Goal: Browse casually: Explore the website without a specific task or goal

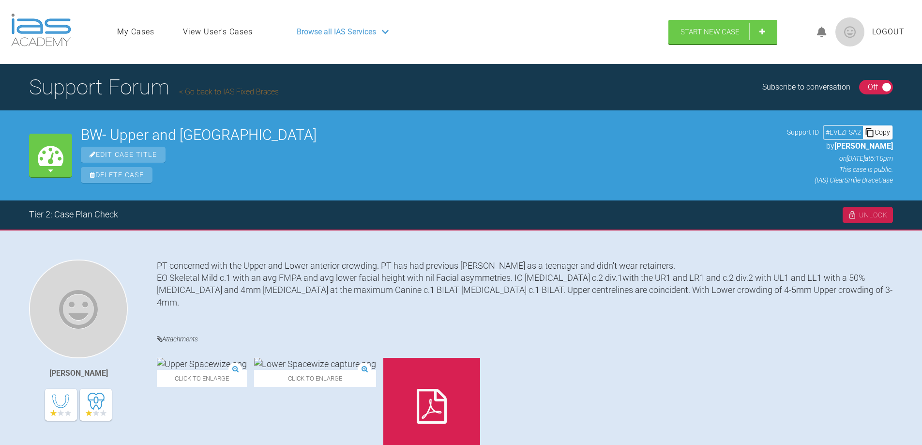
scroll to position [911, 0]
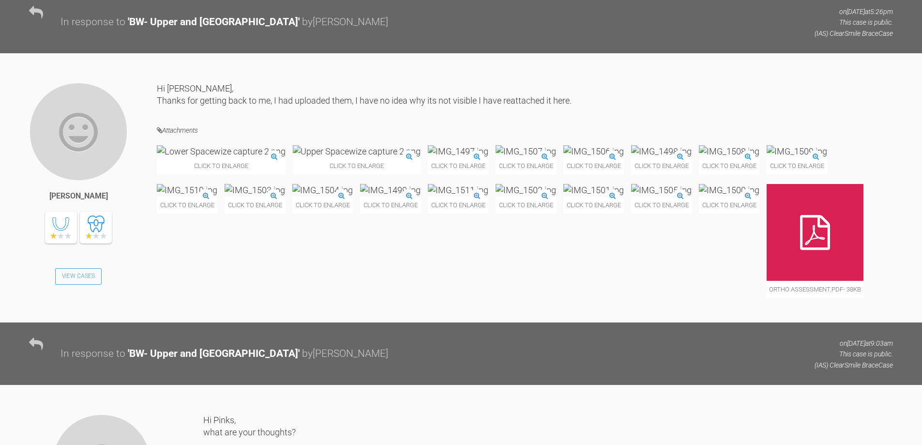
click at [223, 157] on img at bounding box center [221, 151] width 129 height 12
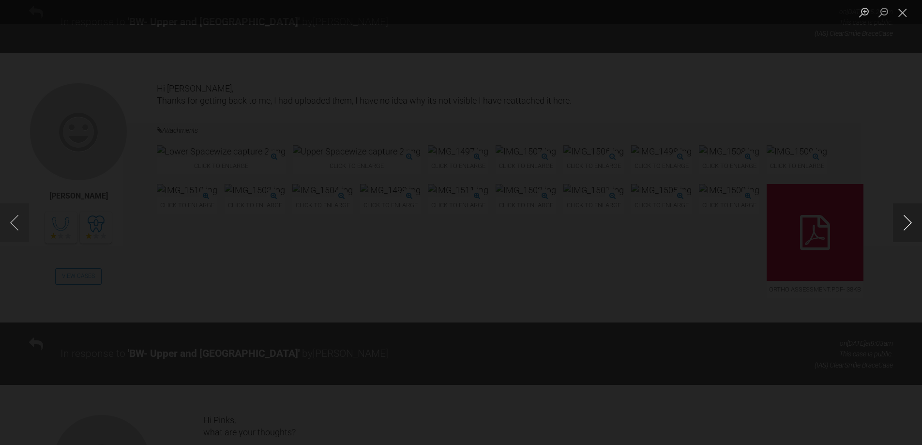
click at [906, 223] on button "Next image" at bounding box center [907, 222] width 29 height 39
click at [907, 224] on button "Next image" at bounding box center [907, 222] width 29 height 39
click at [906, 225] on button "Next image" at bounding box center [907, 222] width 29 height 39
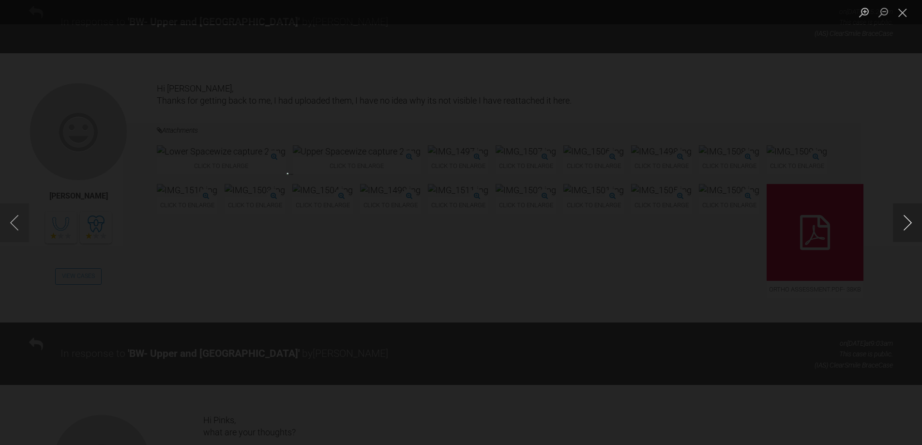
click at [906, 225] on button "Next image" at bounding box center [907, 222] width 29 height 39
click at [907, 225] on button "Next image" at bounding box center [907, 222] width 29 height 39
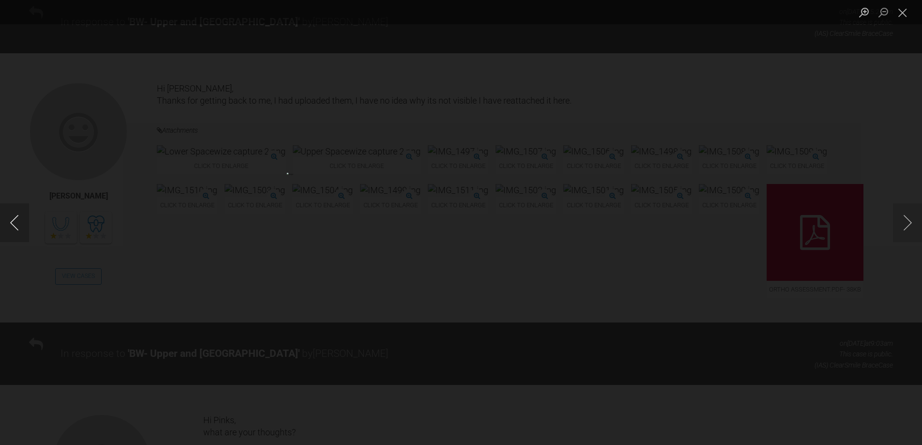
click at [13, 225] on button "Previous image" at bounding box center [14, 222] width 29 height 39
click at [906, 228] on button "Next image" at bounding box center [907, 222] width 29 height 39
click at [907, 226] on button "Next image" at bounding box center [907, 222] width 29 height 39
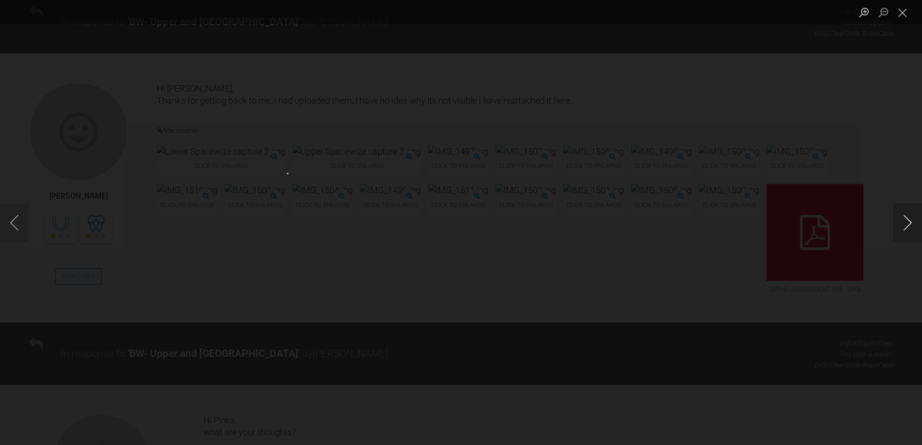
click at [907, 226] on button "Next image" at bounding box center [907, 222] width 29 height 39
click at [11, 223] on button "Previous image" at bounding box center [14, 222] width 29 height 39
click at [912, 226] on button "Next image" at bounding box center [907, 222] width 29 height 39
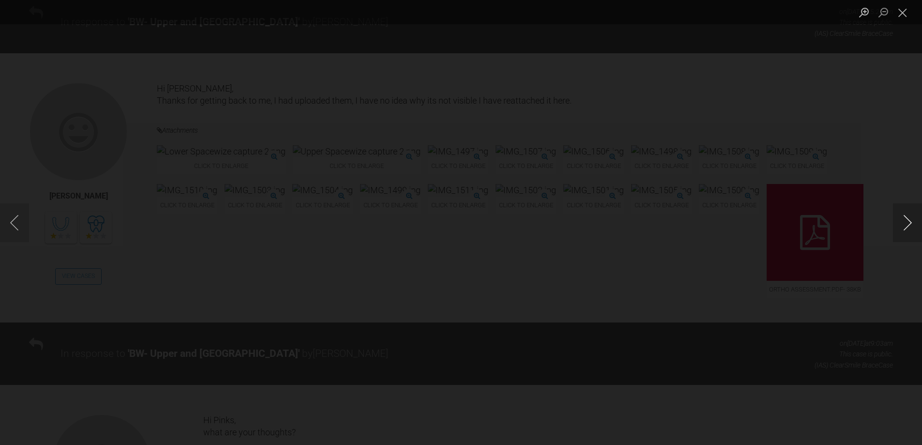
click at [913, 224] on button "Next image" at bounding box center [907, 222] width 29 height 39
click at [914, 224] on button "Next image" at bounding box center [907, 222] width 29 height 39
click at [915, 224] on button "Next image" at bounding box center [907, 222] width 29 height 39
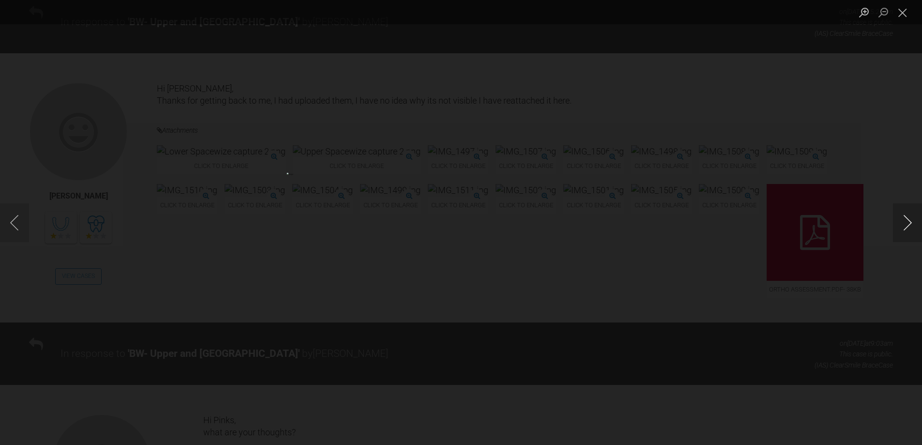
click at [915, 224] on button "Next image" at bounding box center [907, 222] width 29 height 39
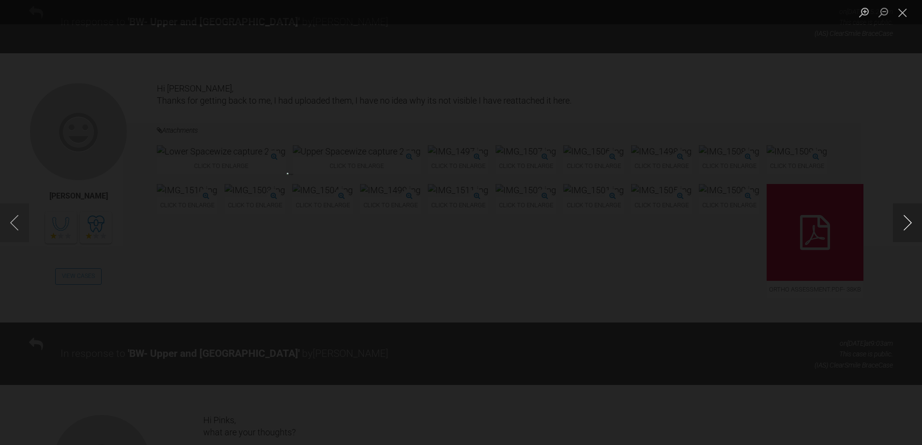
click at [915, 224] on button "Next image" at bounding box center [907, 222] width 29 height 39
